Goal: Find specific page/section: Find specific page/section

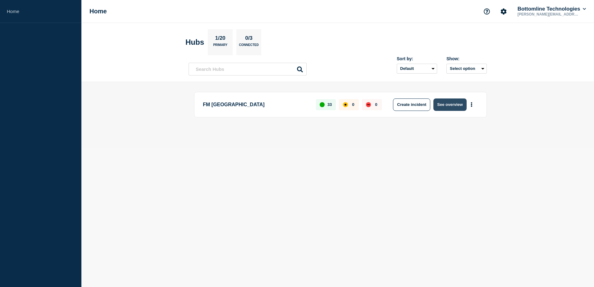
click at [453, 107] on button "See overview" at bounding box center [450, 105] width 33 height 12
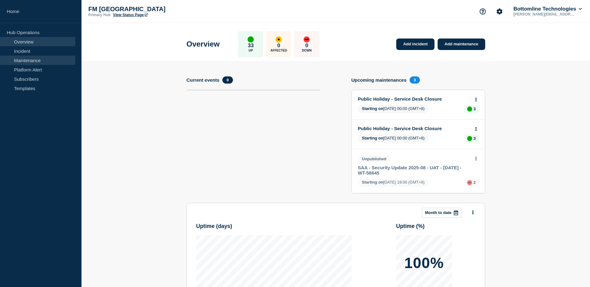
click at [28, 62] on link "Maintenance" at bounding box center [37, 60] width 75 height 9
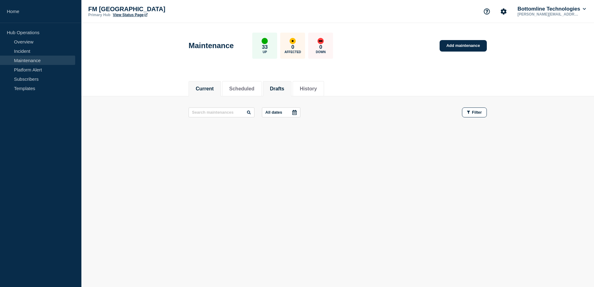
click at [284, 91] on button "Drafts" at bounding box center [277, 89] width 14 height 6
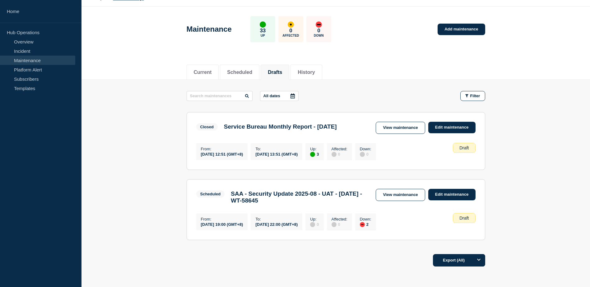
scroll to position [57, 0]
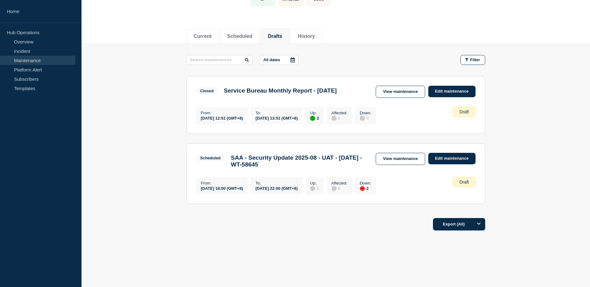
click at [297, 155] on h3 "SAA - Security Update 2025-08 - UAT - [DATE] - WT-58645" at bounding box center [300, 161] width 139 height 14
click at [388, 158] on link "View maintenance" at bounding box center [399, 159] width 49 height 12
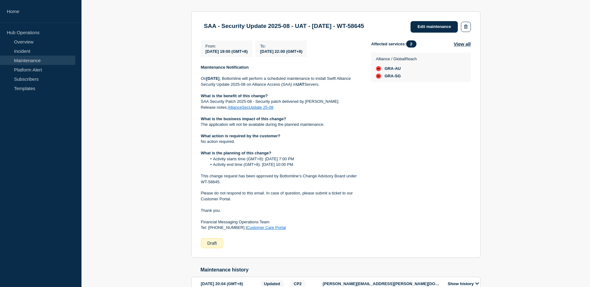
scroll to position [48, 0]
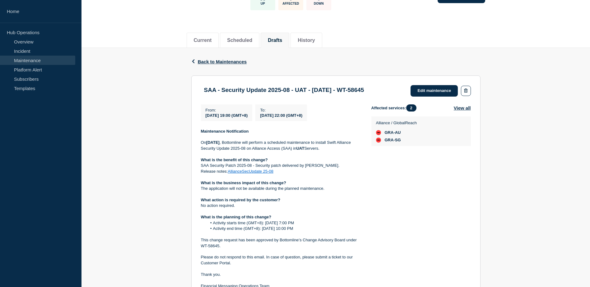
click at [494, 68] on div "Back Back to Maintenances SAA - Security Update 2025-08 - UAT - [DATE] - WT-586…" at bounding box center [335, 220] width 508 height 344
